Goal: Information Seeking & Learning: Compare options

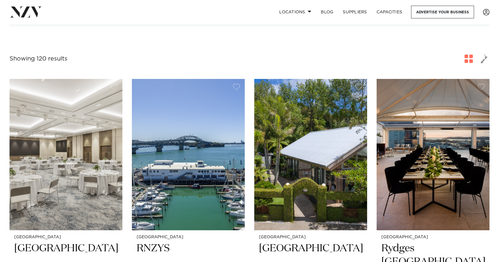
scroll to position [149, 0]
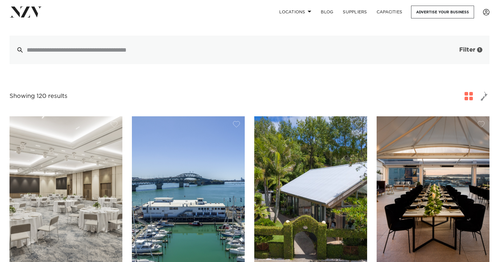
click at [469, 47] on span "Filter" at bounding box center [467, 50] width 16 height 6
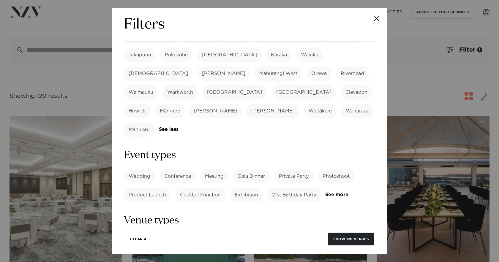
scroll to position [191, 0]
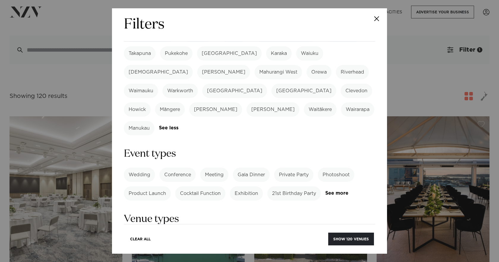
click at [297, 186] on label "21st Birthday Party" at bounding box center [293, 193] width 53 height 14
click at [352, 238] on button "Show 39 venues" at bounding box center [352, 239] width 44 height 13
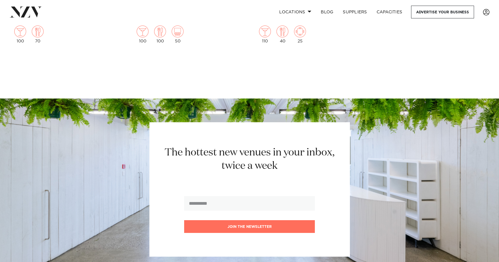
scroll to position [2942, 0]
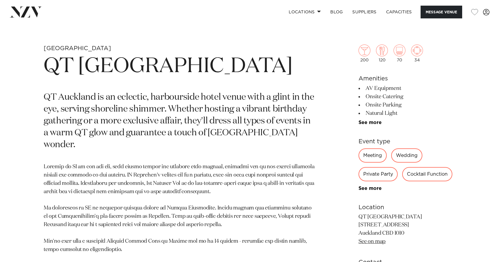
scroll to position [306, 0]
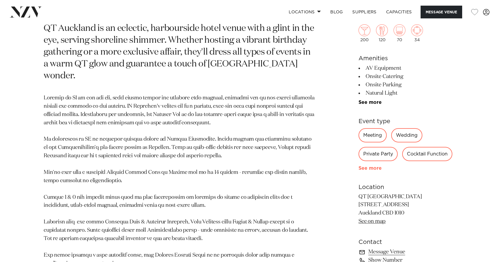
click at [376, 170] on link "See more" at bounding box center [381, 168] width 46 height 5
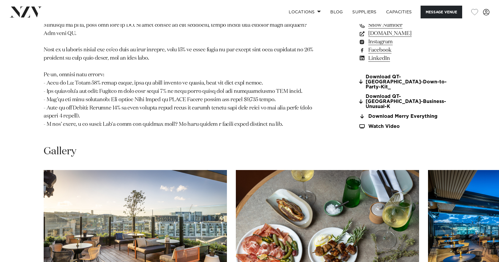
scroll to position [709, 0]
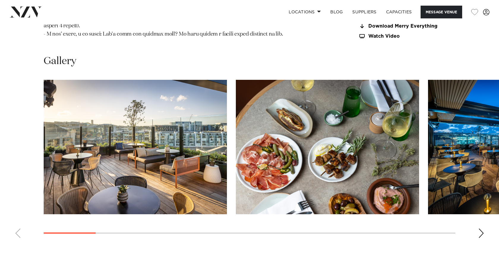
click at [481, 229] on div "Next slide" at bounding box center [481, 234] width 6 height 10
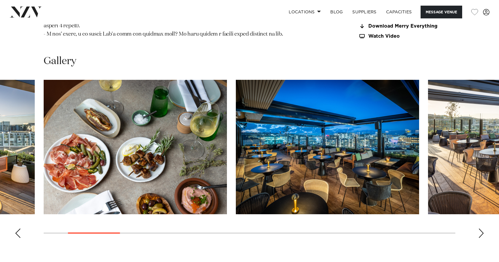
click at [481, 229] on div "Next slide" at bounding box center [481, 234] width 6 height 10
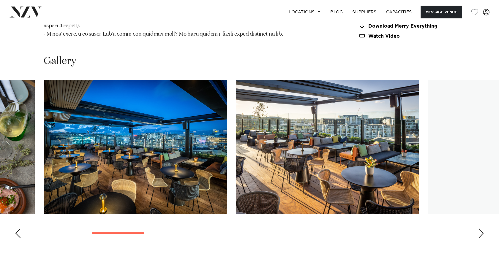
click at [481, 229] on div "Next slide" at bounding box center [481, 234] width 6 height 10
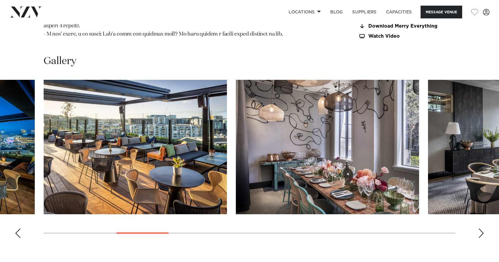
click at [481, 229] on div "Next slide" at bounding box center [481, 234] width 6 height 10
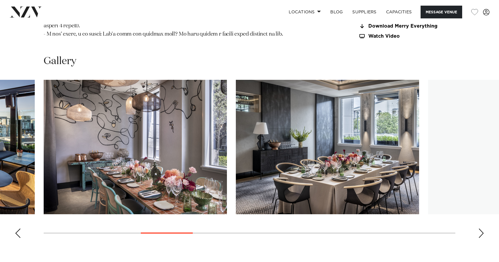
click at [481, 229] on div "Next slide" at bounding box center [481, 234] width 6 height 10
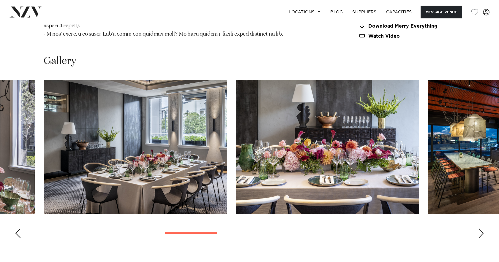
click at [481, 229] on div "Next slide" at bounding box center [481, 234] width 6 height 10
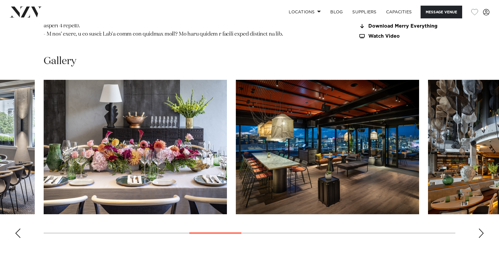
click at [481, 229] on div "Next slide" at bounding box center [481, 234] width 6 height 10
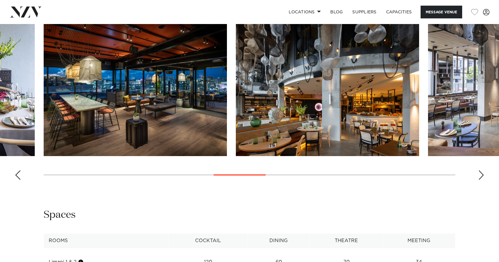
scroll to position [901, 0]
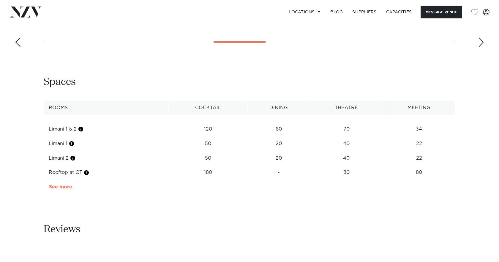
click at [67, 185] on link "See more" at bounding box center [72, 187] width 46 height 5
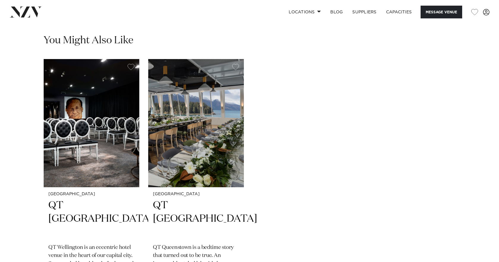
scroll to position [1664, 0]
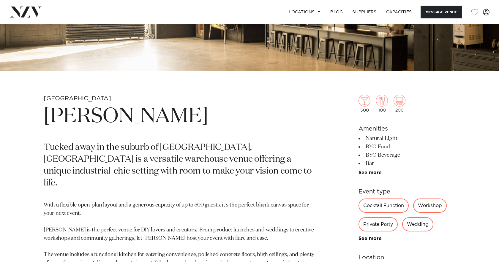
scroll to position [198, 0]
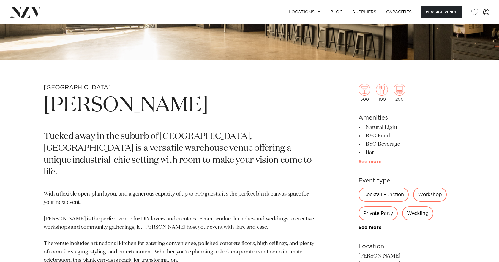
click at [371, 163] on link "See more" at bounding box center [381, 161] width 46 height 5
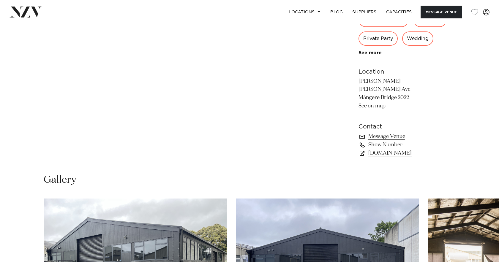
scroll to position [637, 0]
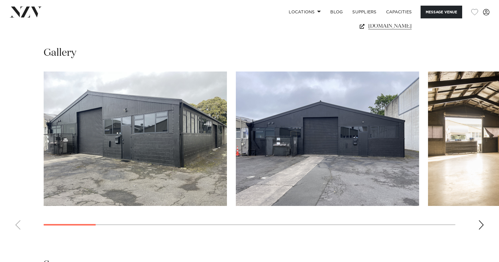
click at [480, 226] on div "Next slide" at bounding box center [481, 225] width 6 height 10
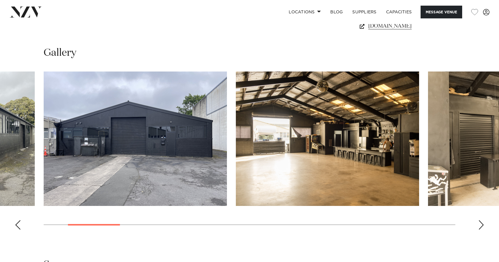
click at [480, 227] on div "Next slide" at bounding box center [481, 225] width 6 height 10
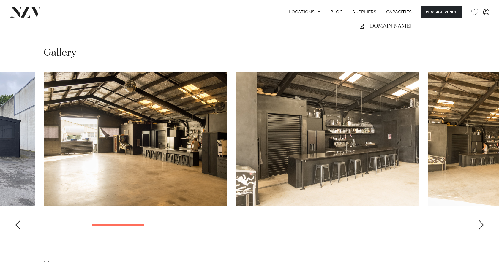
click at [480, 227] on div "Next slide" at bounding box center [481, 225] width 6 height 10
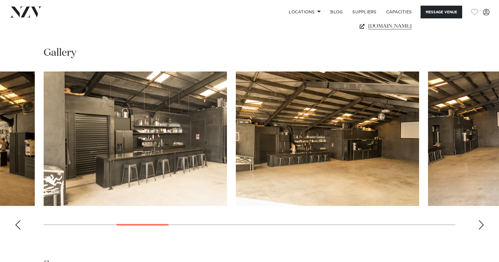
click at [480, 227] on div "Next slide" at bounding box center [481, 225] width 6 height 10
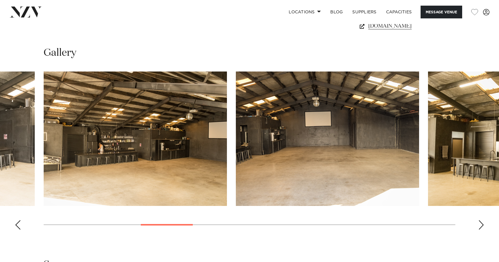
click at [480, 227] on div "Next slide" at bounding box center [481, 225] width 6 height 10
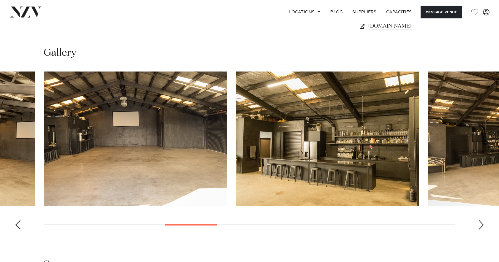
click at [480, 227] on div "Next slide" at bounding box center [481, 225] width 6 height 10
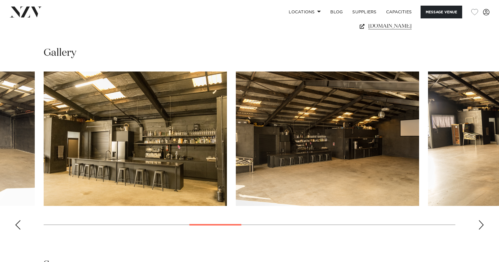
click at [480, 227] on div "Next slide" at bounding box center [481, 225] width 6 height 10
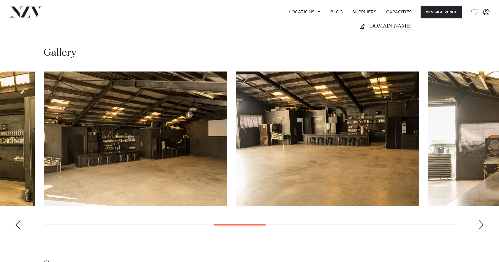
click at [480, 227] on div "Next slide" at bounding box center [481, 225] width 6 height 10
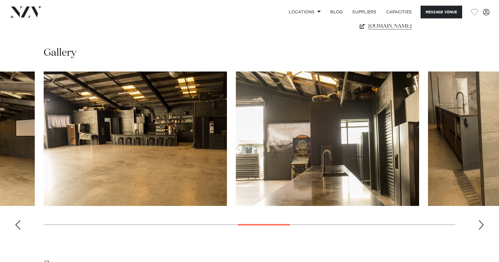
click at [480, 227] on div "Next slide" at bounding box center [481, 225] width 6 height 10
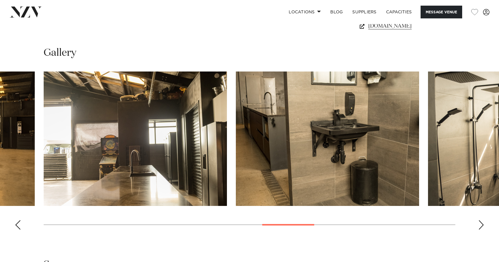
click at [480, 227] on div "Next slide" at bounding box center [481, 225] width 6 height 10
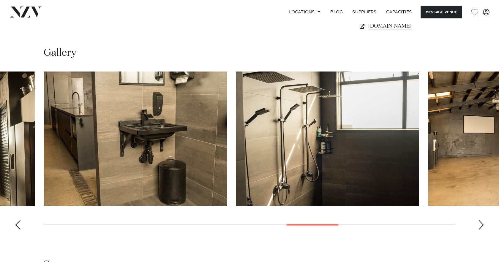
click at [480, 227] on div "Next slide" at bounding box center [481, 225] width 6 height 10
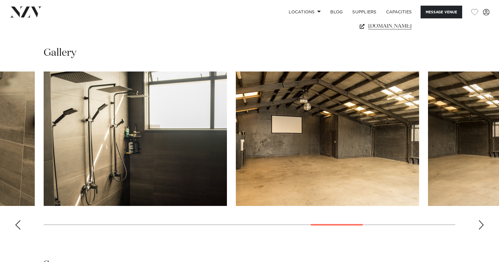
click at [480, 227] on div "Next slide" at bounding box center [481, 225] width 6 height 10
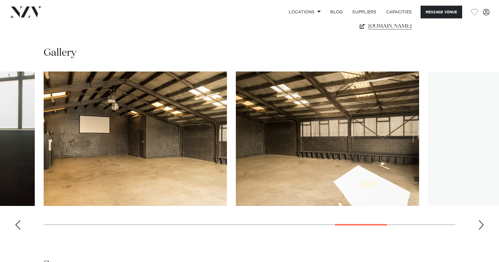
click at [480, 227] on div "Next slide" at bounding box center [481, 225] width 6 height 10
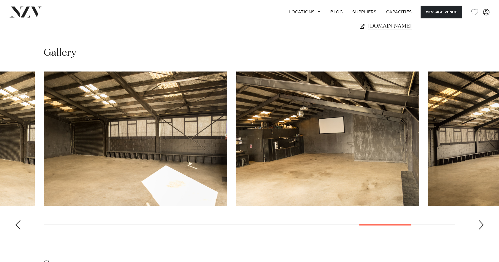
click at [480, 227] on div "Next slide" at bounding box center [481, 225] width 6 height 10
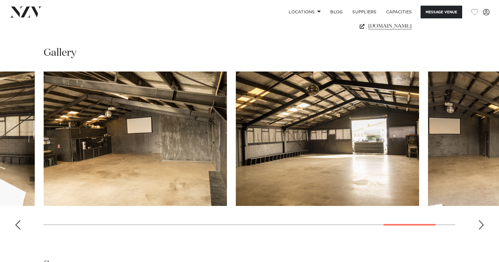
click at [480, 227] on div "Next slide" at bounding box center [481, 225] width 6 height 10
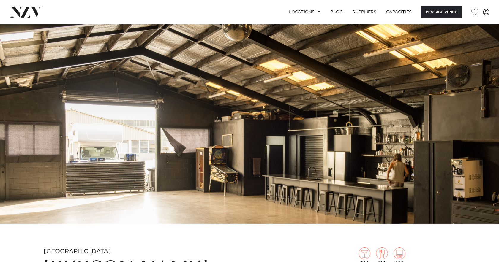
scroll to position [0, 0]
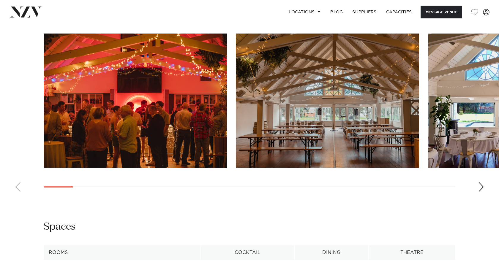
scroll to position [597, 0]
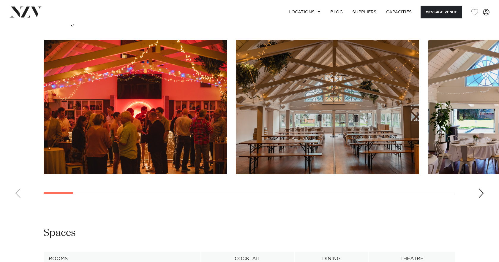
click at [481, 193] on div "Next slide" at bounding box center [481, 194] width 6 height 10
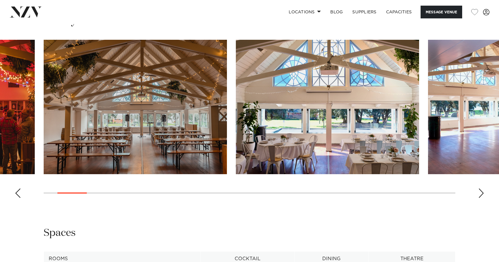
click at [481, 193] on div "Next slide" at bounding box center [481, 194] width 6 height 10
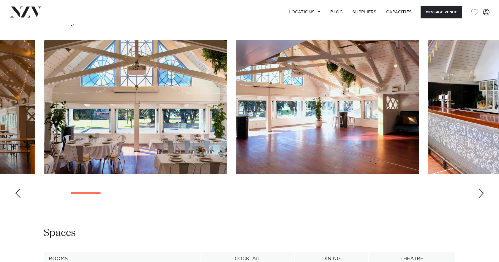
click at [481, 193] on div "Next slide" at bounding box center [481, 194] width 6 height 10
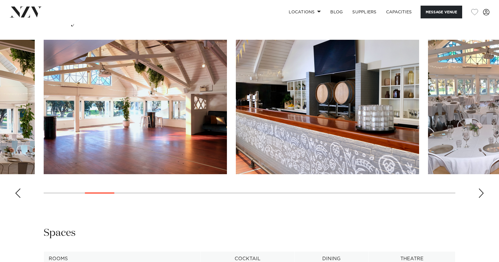
click at [481, 193] on div "Next slide" at bounding box center [481, 194] width 6 height 10
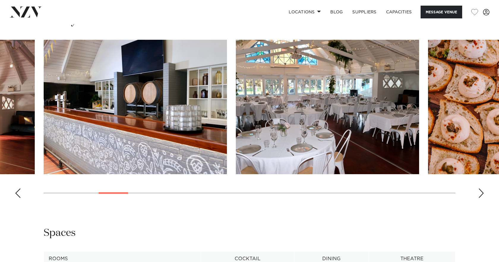
click at [481, 193] on div "Next slide" at bounding box center [481, 194] width 6 height 10
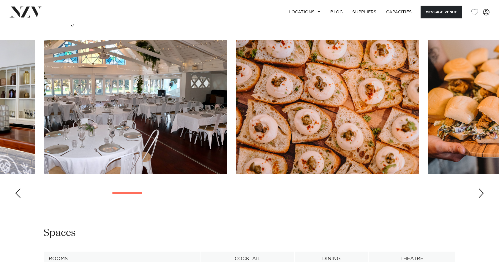
click at [481, 193] on div "Next slide" at bounding box center [481, 194] width 6 height 10
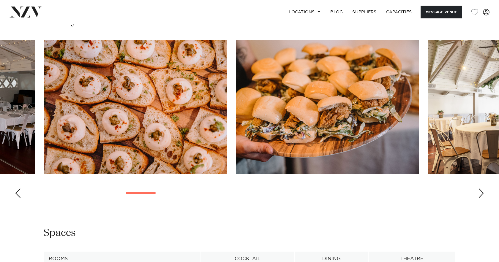
click at [481, 193] on div "Next slide" at bounding box center [481, 194] width 6 height 10
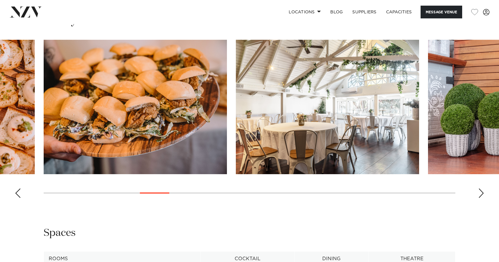
click at [481, 193] on div "Next slide" at bounding box center [481, 194] width 6 height 10
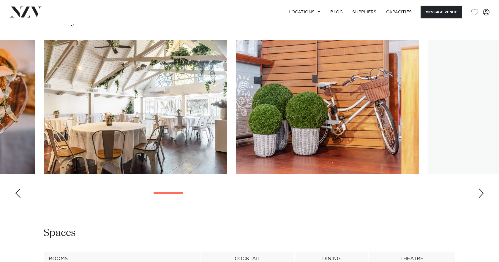
click at [481, 193] on div "Next slide" at bounding box center [481, 194] width 6 height 10
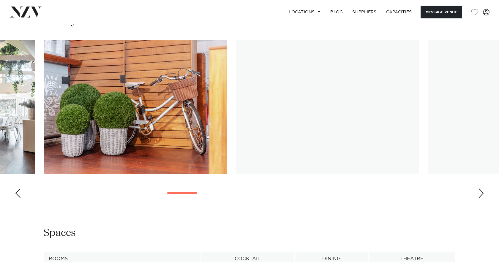
click at [481, 193] on div "Next slide" at bounding box center [481, 194] width 6 height 10
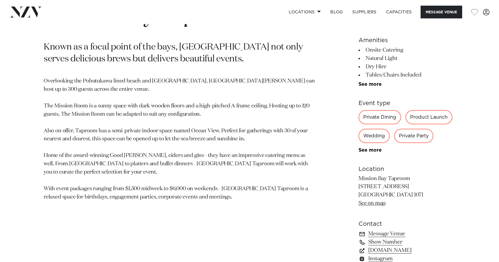
scroll to position [259, 0]
